Goal: Check status: Check status

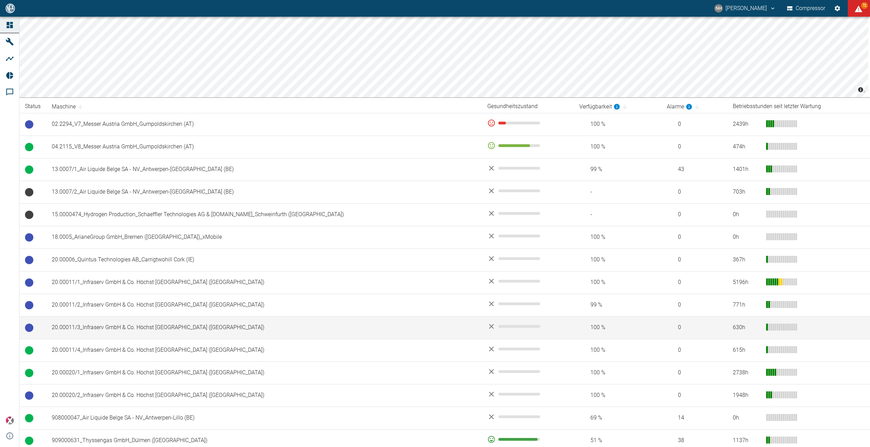
scroll to position [24, 0]
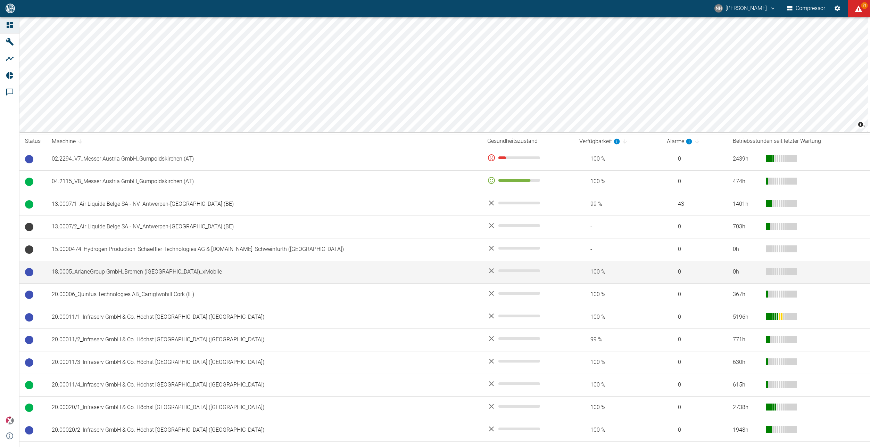
click at [124, 272] on td "18.0005_ArianeGroup GmbH_Bremen ([GEOGRAPHIC_DATA])_xMobile" at bounding box center [264, 272] width 436 height 23
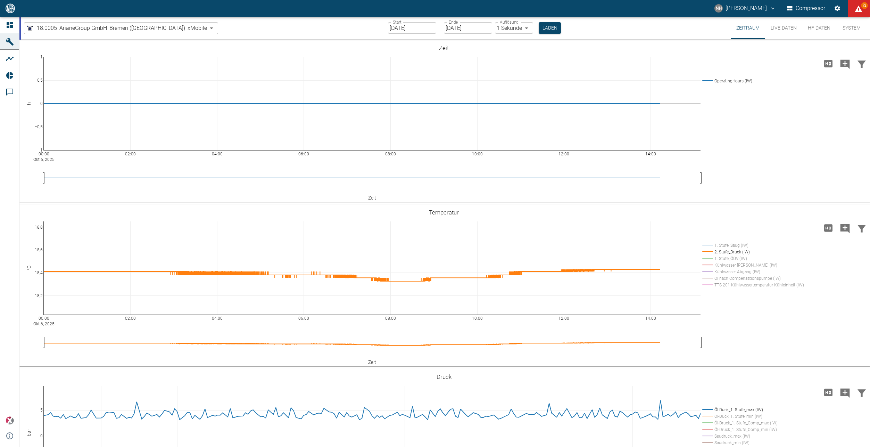
scroll to position [208, 0]
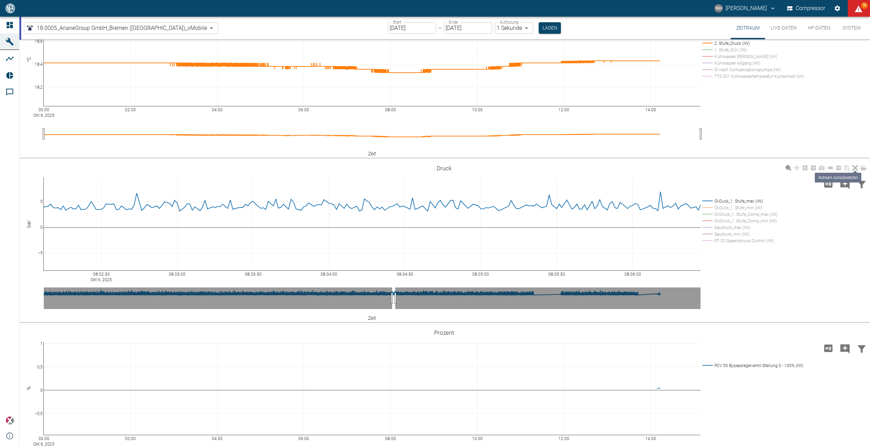
click at [854, 168] on icon at bounding box center [856, 168] width 6 height 6
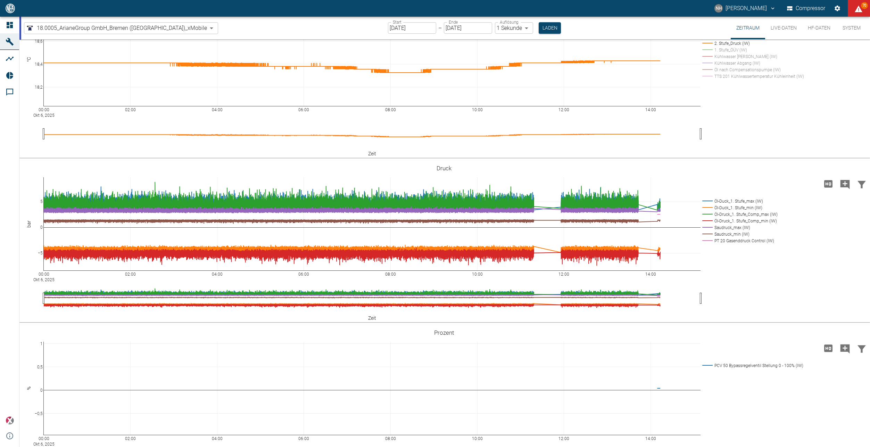
click at [390, 30] on input "06.10.2025" at bounding box center [412, 27] width 48 height 11
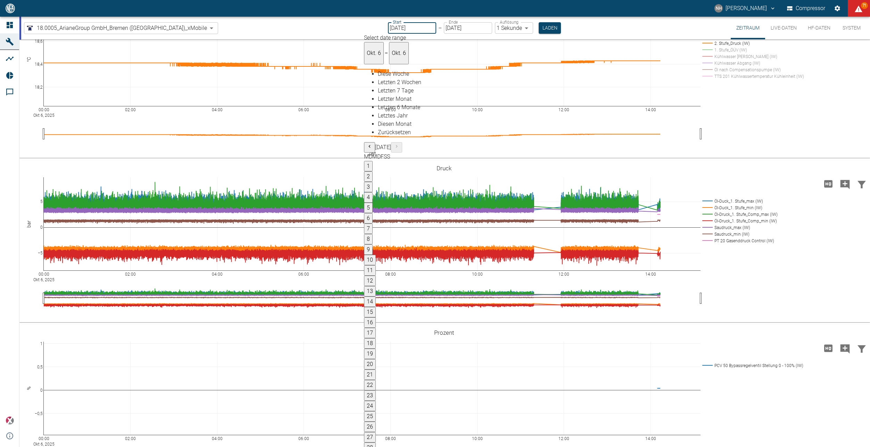
type input "01.10.2025"
type input "2min"
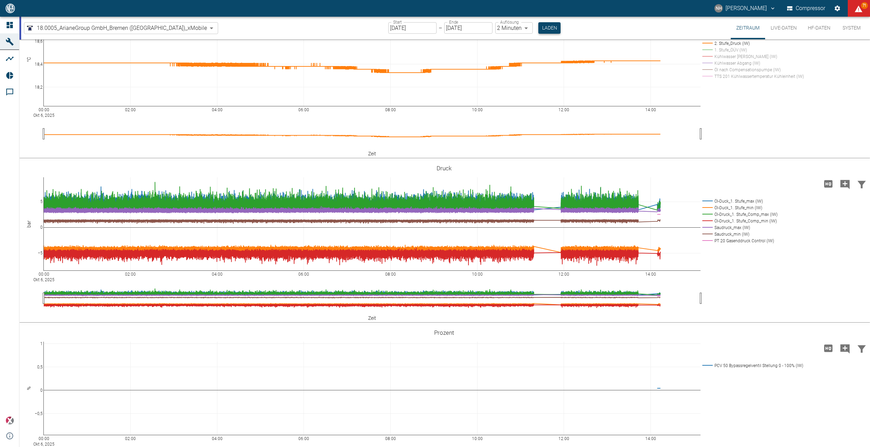
click at [539, 29] on button "Laden" at bounding box center [550, 27] width 22 height 11
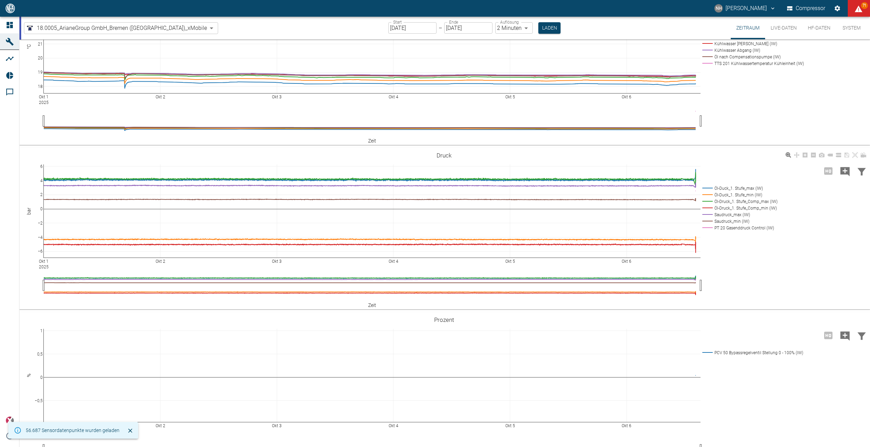
scroll to position [181, 0]
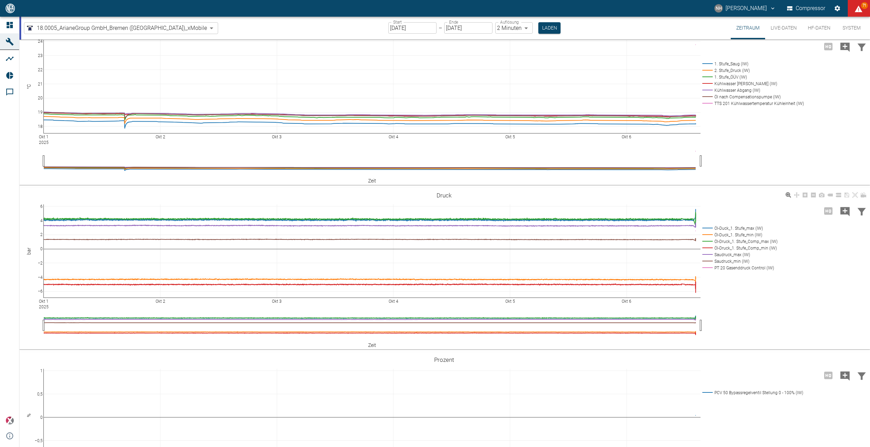
click at [713, 232] on rect at bounding box center [739, 234] width 76 height 7
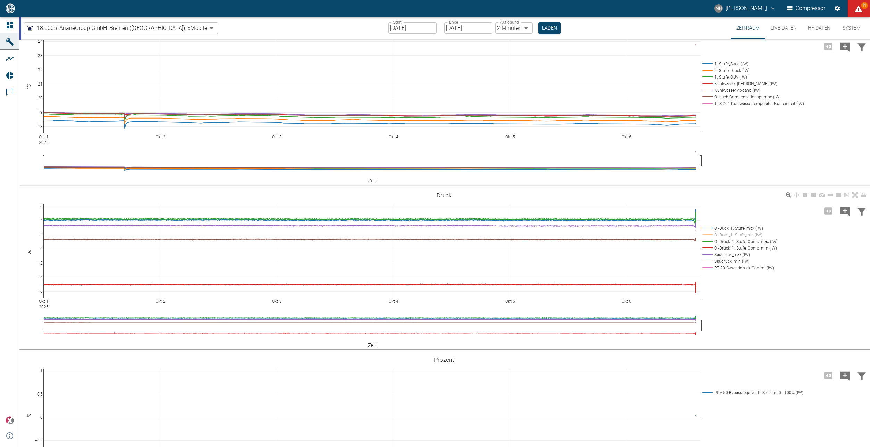
click at [709, 243] on rect at bounding box center [739, 241] width 76 height 7
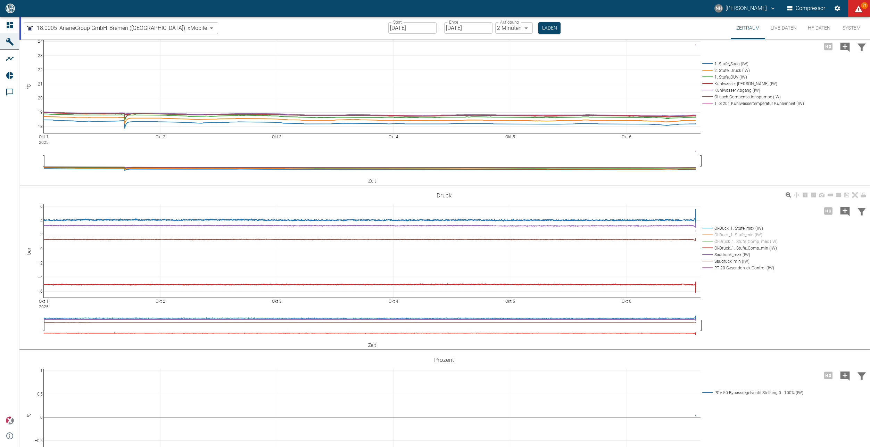
click at [707, 245] on rect at bounding box center [739, 248] width 76 height 7
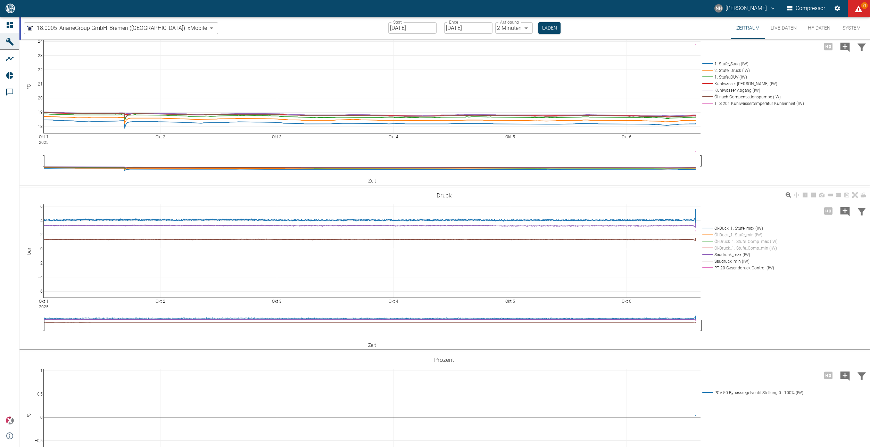
click at [706, 252] on rect at bounding box center [739, 254] width 76 height 7
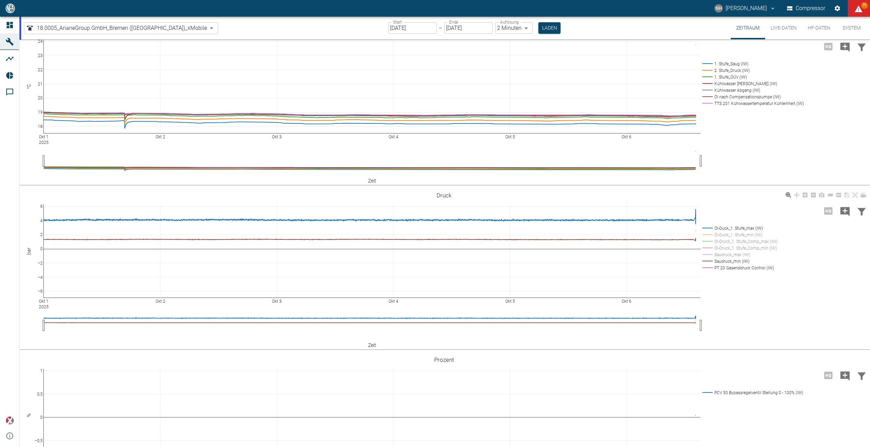
click at [705, 260] on rect at bounding box center [739, 261] width 76 height 7
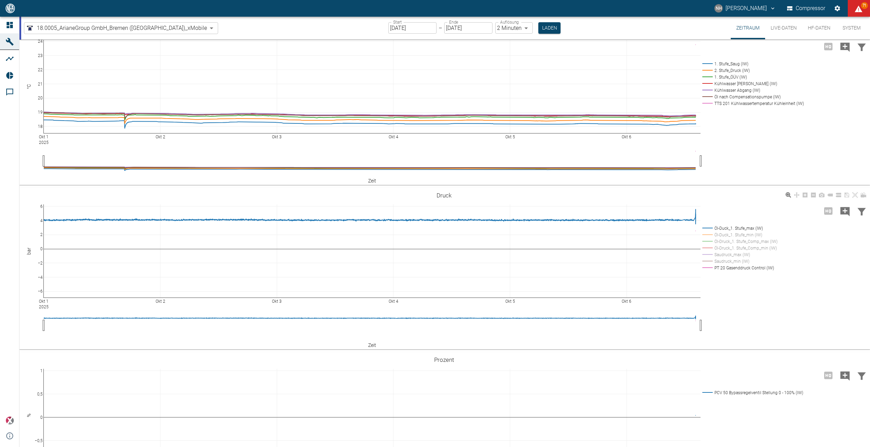
click at [705, 265] on rect at bounding box center [739, 267] width 76 height 7
click at [539, 27] on button "Laden" at bounding box center [550, 27] width 22 height 11
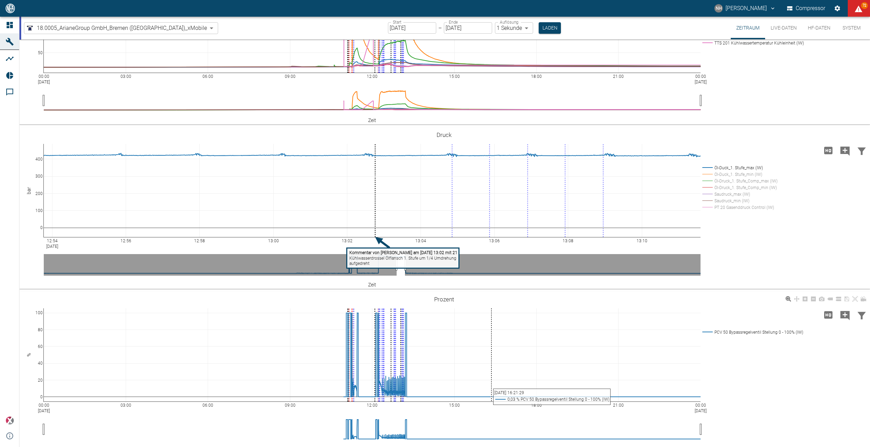
scroll to position [251, 0]
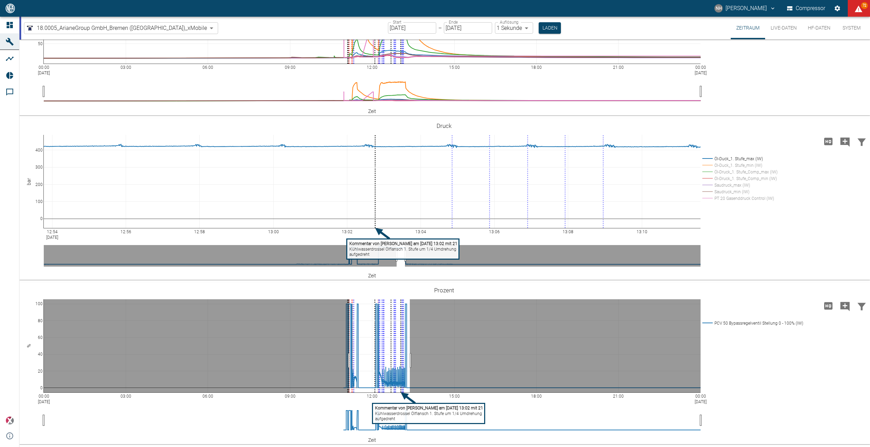
drag, startPoint x: 410, startPoint y: 360, endPoint x: 349, endPoint y: 358, distance: 61.2
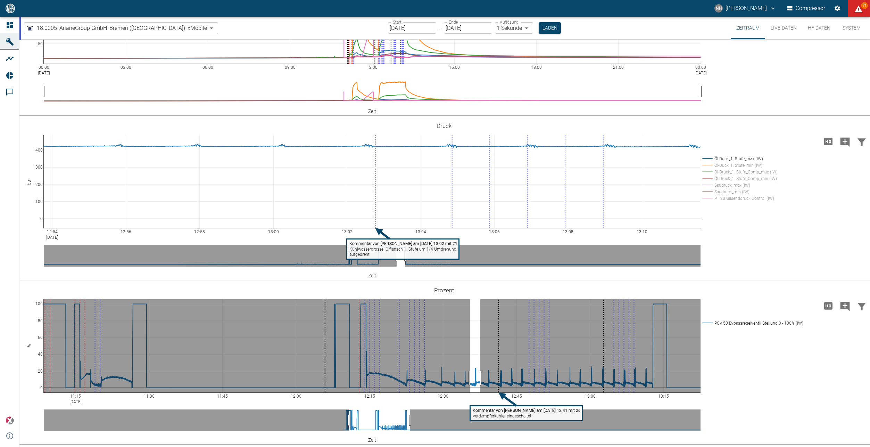
drag, startPoint x: 470, startPoint y: 378, endPoint x: 480, endPoint y: 376, distance: 10.2
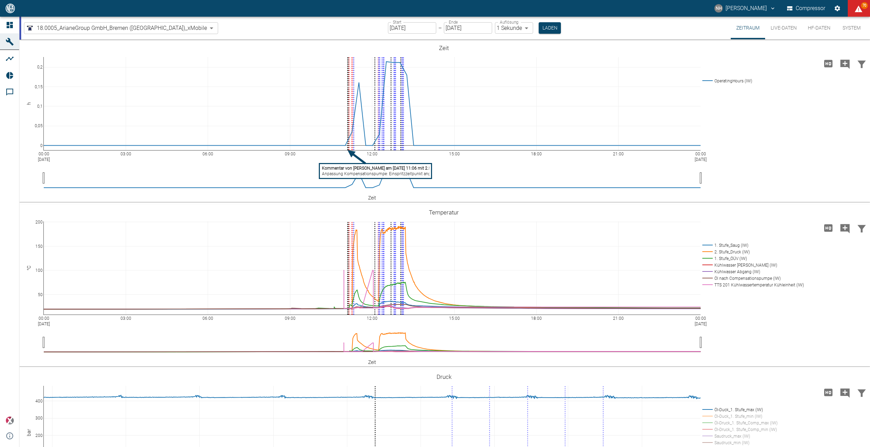
scroll to position [251, 0]
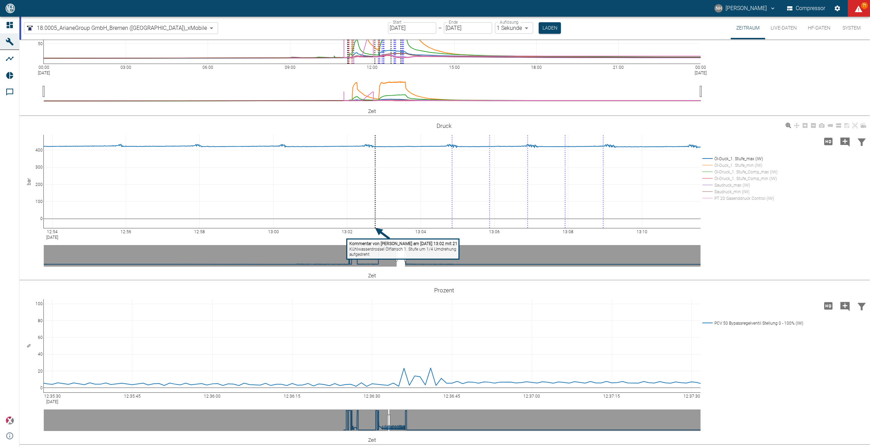
click at [709, 164] on rect at bounding box center [739, 165] width 76 height 7
click at [708, 170] on rect at bounding box center [739, 172] width 76 height 7
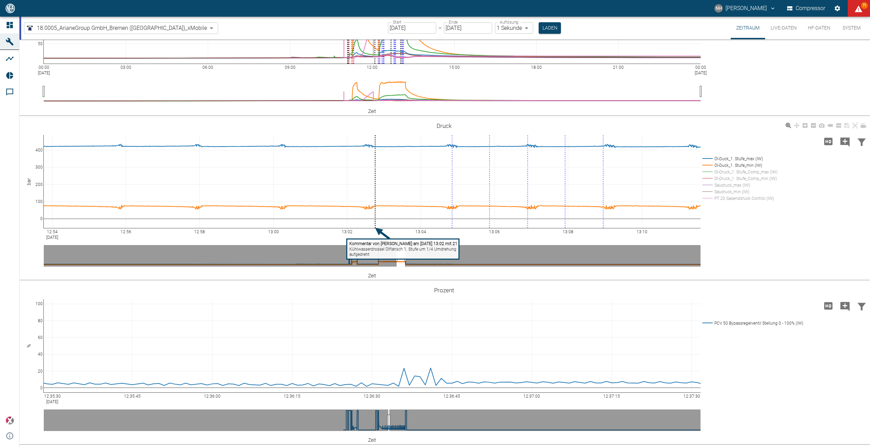
click at [707, 176] on rect at bounding box center [739, 178] width 76 height 7
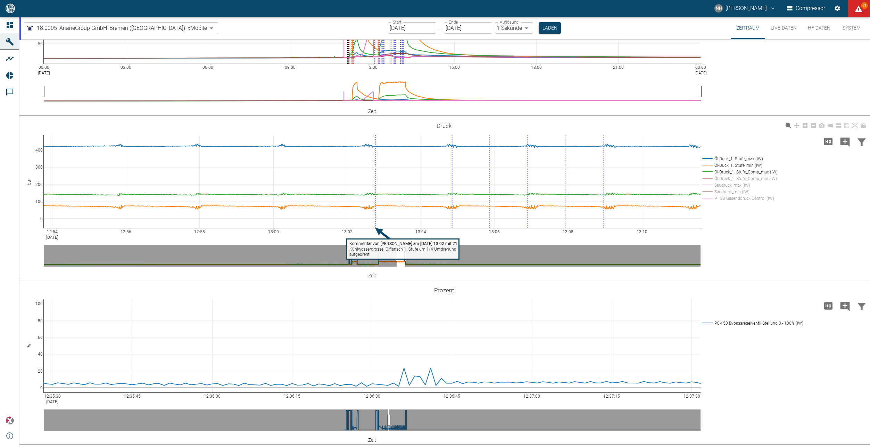
click at [706, 183] on rect at bounding box center [739, 185] width 76 height 7
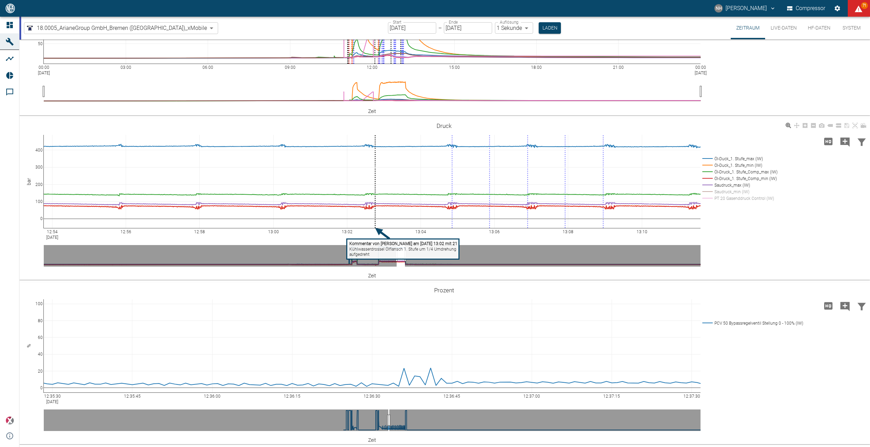
click at [707, 192] on rect at bounding box center [739, 191] width 76 height 7
click at [708, 195] on rect at bounding box center [739, 198] width 76 height 7
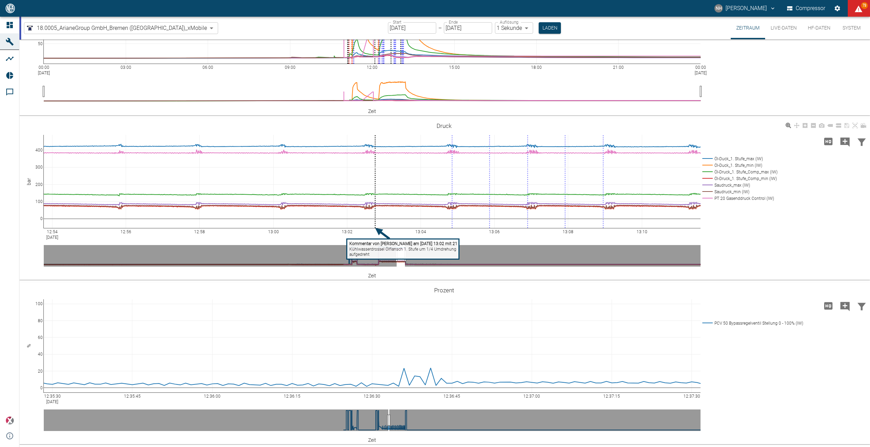
click at [709, 171] on rect at bounding box center [739, 172] width 76 height 7
click at [709, 178] on rect at bounding box center [739, 178] width 76 height 7
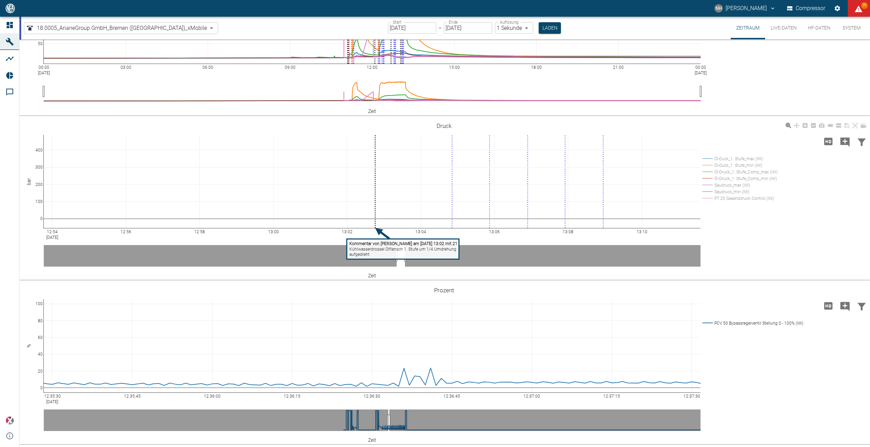
click at [706, 157] on rect at bounding box center [739, 158] width 76 height 7
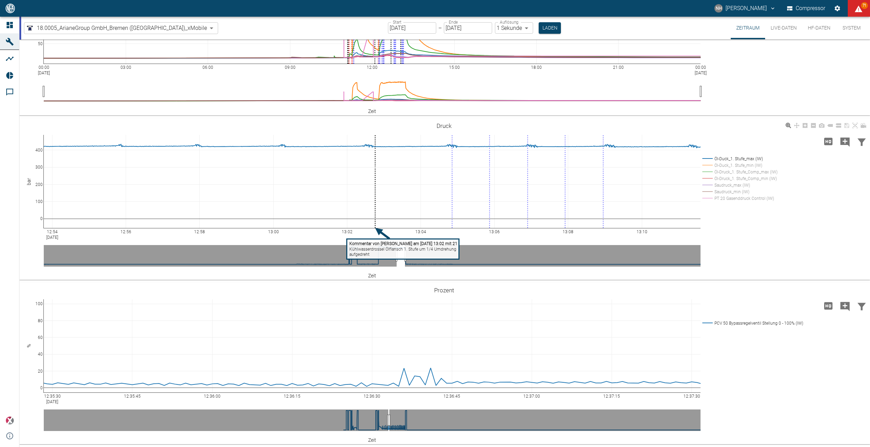
click at [709, 164] on rect at bounding box center [739, 165] width 76 height 7
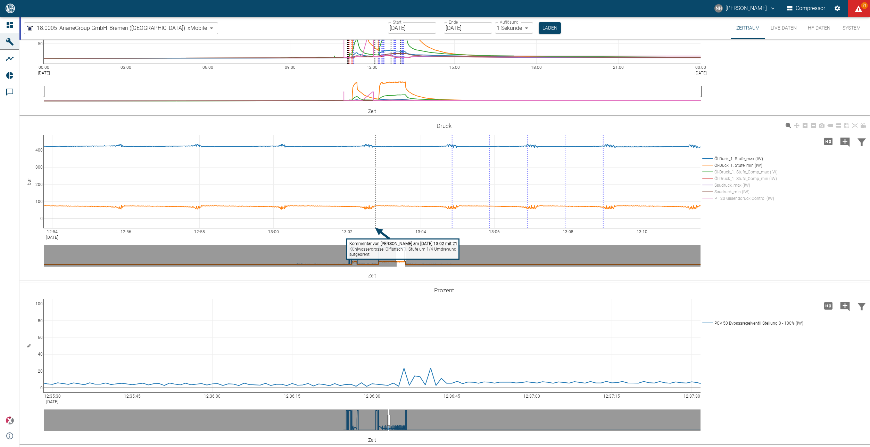
click at [709, 183] on rect at bounding box center [739, 185] width 76 height 7
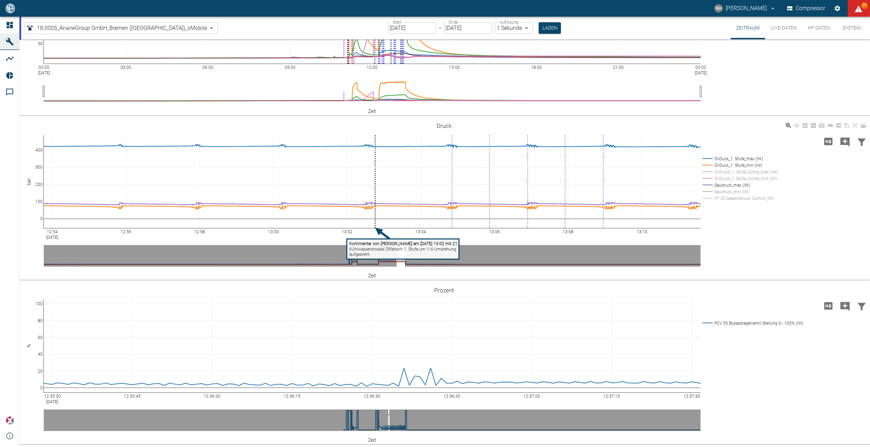
click at [708, 190] on rect at bounding box center [739, 191] width 76 height 7
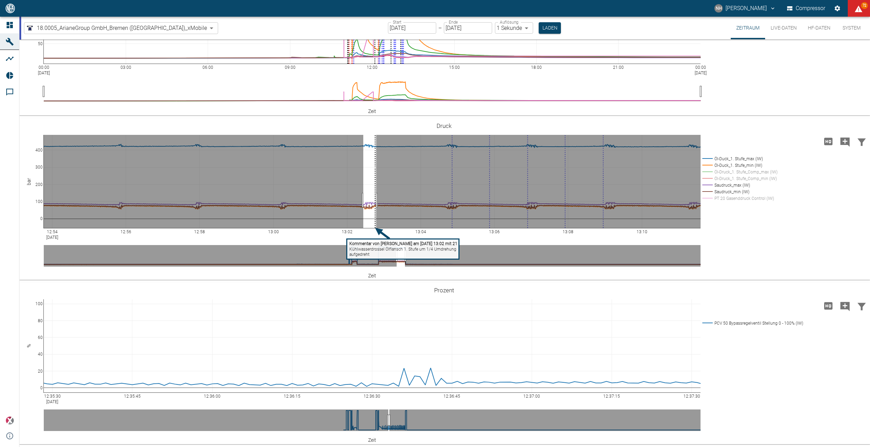
drag, startPoint x: 363, startPoint y: 200, endPoint x: 376, endPoint y: 200, distance: 12.9
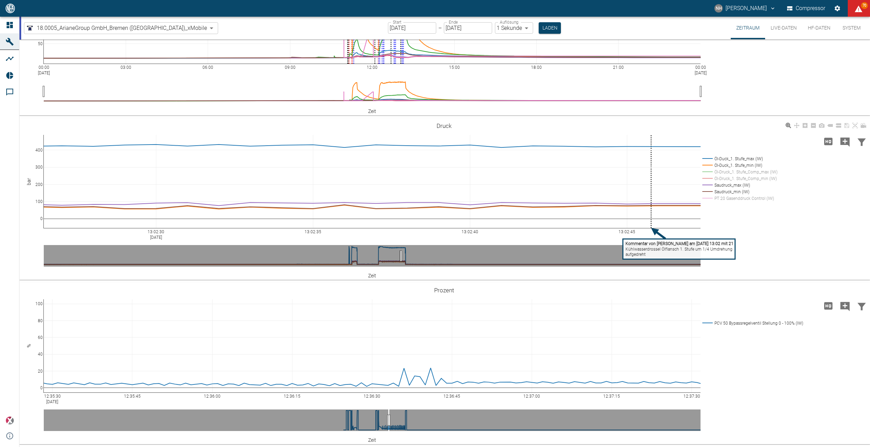
click at [712, 184] on rect at bounding box center [739, 185] width 76 height 7
click at [711, 190] on rect at bounding box center [739, 191] width 76 height 7
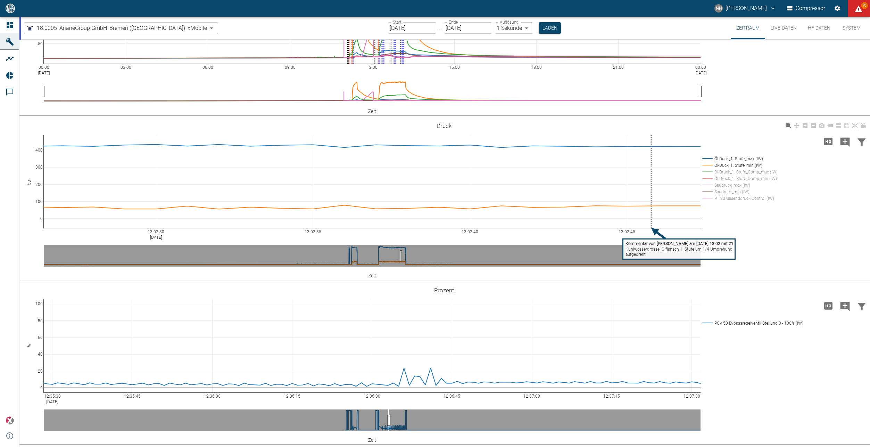
click at [711, 166] on rect at bounding box center [739, 165] width 76 height 7
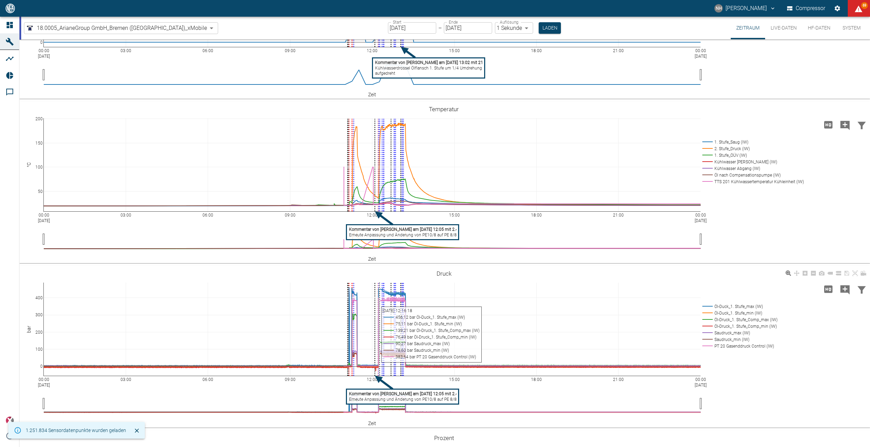
scroll to position [104, 0]
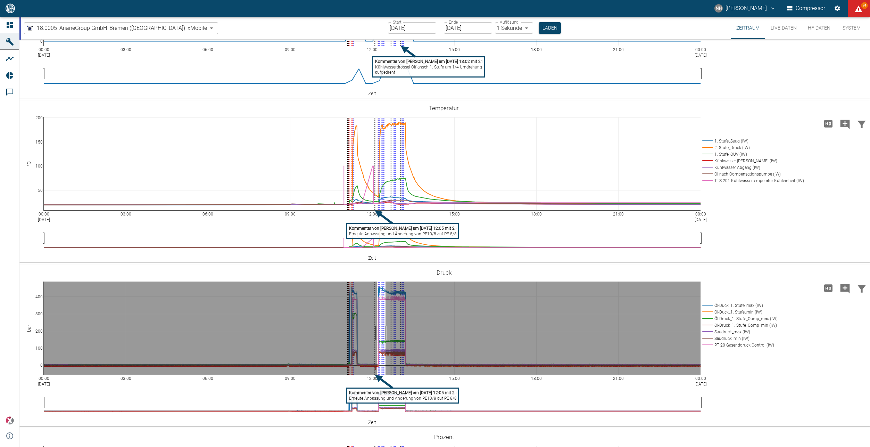
drag, startPoint x: 377, startPoint y: 333, endPoint x: 386, endPoint y: 333, distance: 8.7
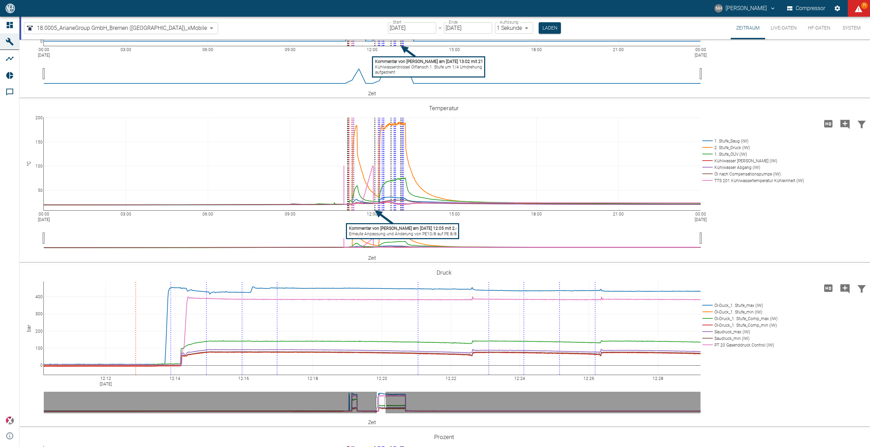
click at [811, 30] on button "HF-Daten" at bounding box center [820, 28] width 34 height 23
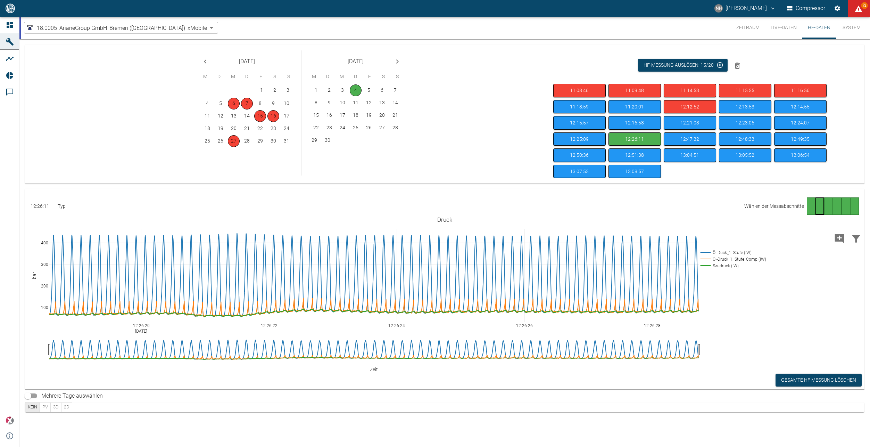
click at [750, 23] on button "Zeitraum" at bounding box center [748, 28] width 34 height 22
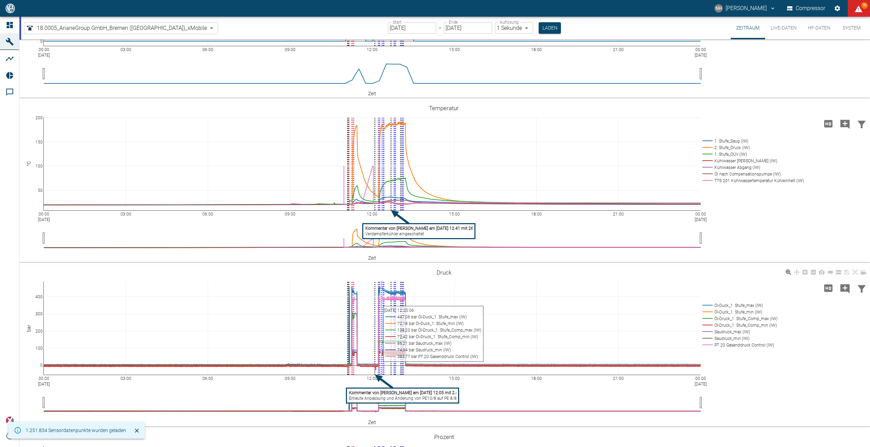
scroll to position [139, 0]
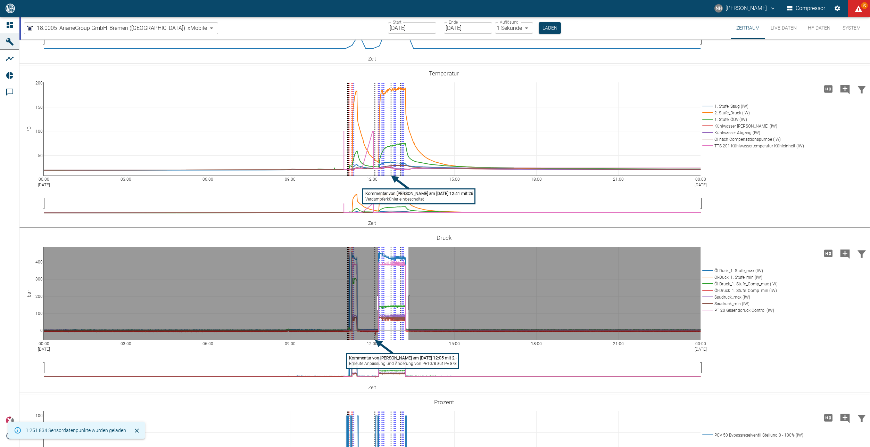
drag, startPoint x: 378, startPoint y: 303, endPoint x: 409, endPoint y: 303, distance: 30.2
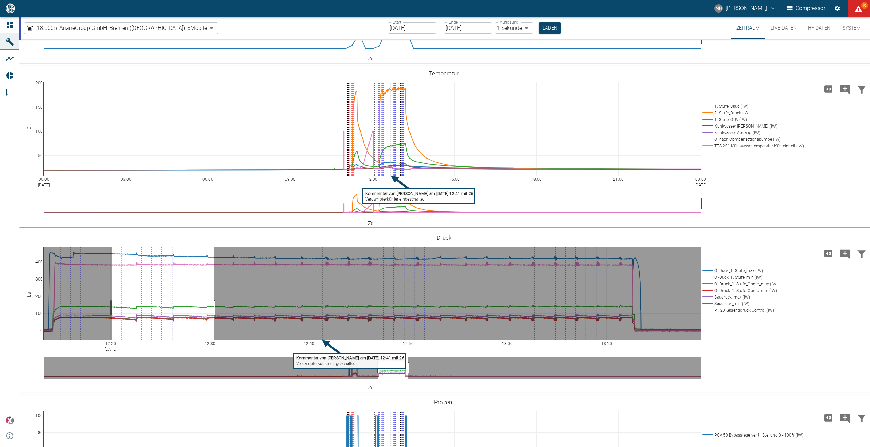
drag, startPoint x: 214, startPoint y: 308, endPoint x: 112, endPoint y: 304, distance: 101.9
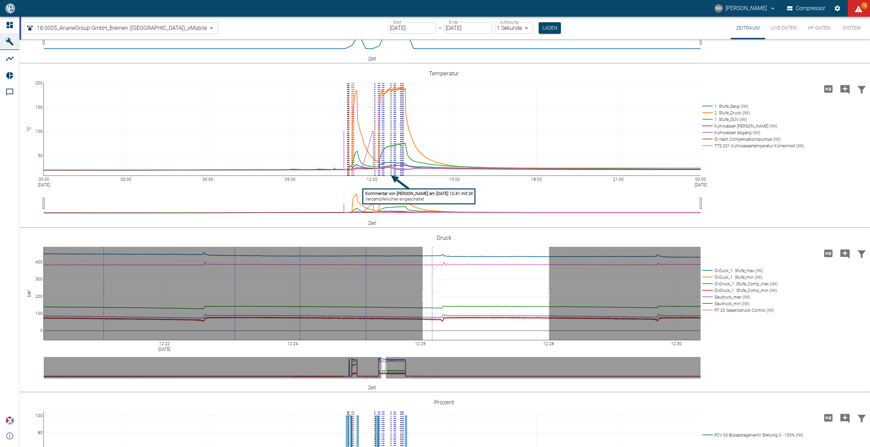
drag, startPoint x: 423, startPoint y: 296, endPoint x: 550, endPoint y: 296, distance: 126.8
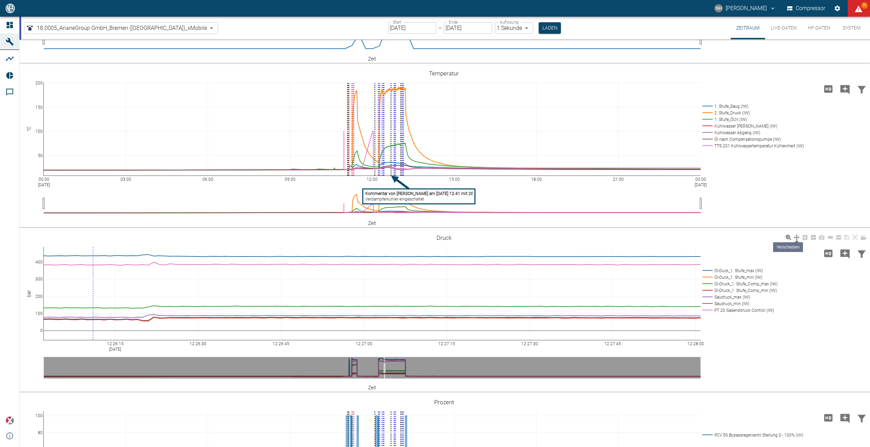
click at [798, 236] on icon at bounding box center [797, 238] width 6 height 6
drag, startPoint x: 387, startPoint y: 285, endPoint x: 352, endPoint y: 294, distance: 35.6
